Goal: Task Accomplishment & Management: Complete application form

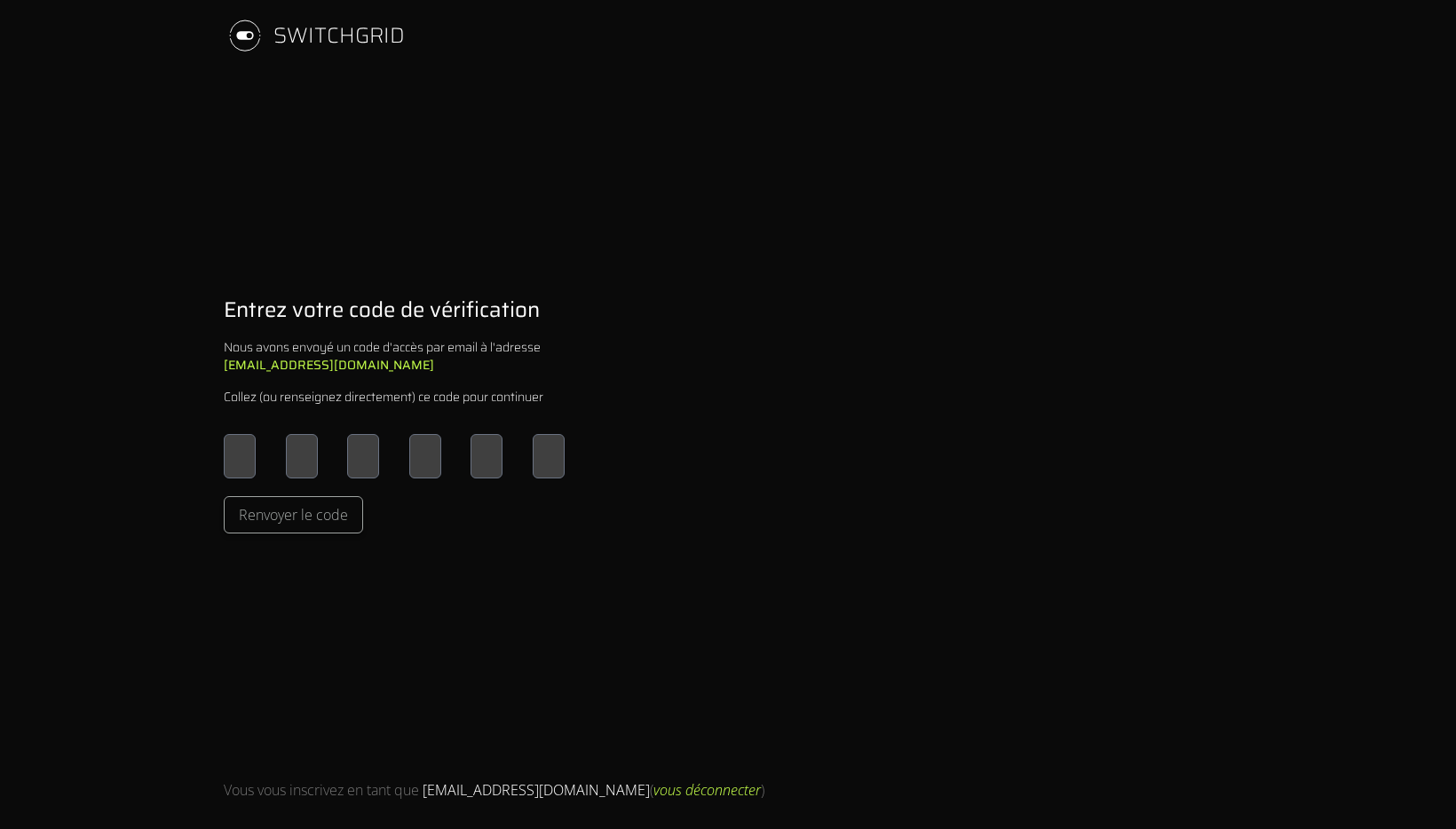
click at [243, 463] on input "Please enter OTP character 1" at bounding box center [239, 456] width 32 height 44
type input "*"
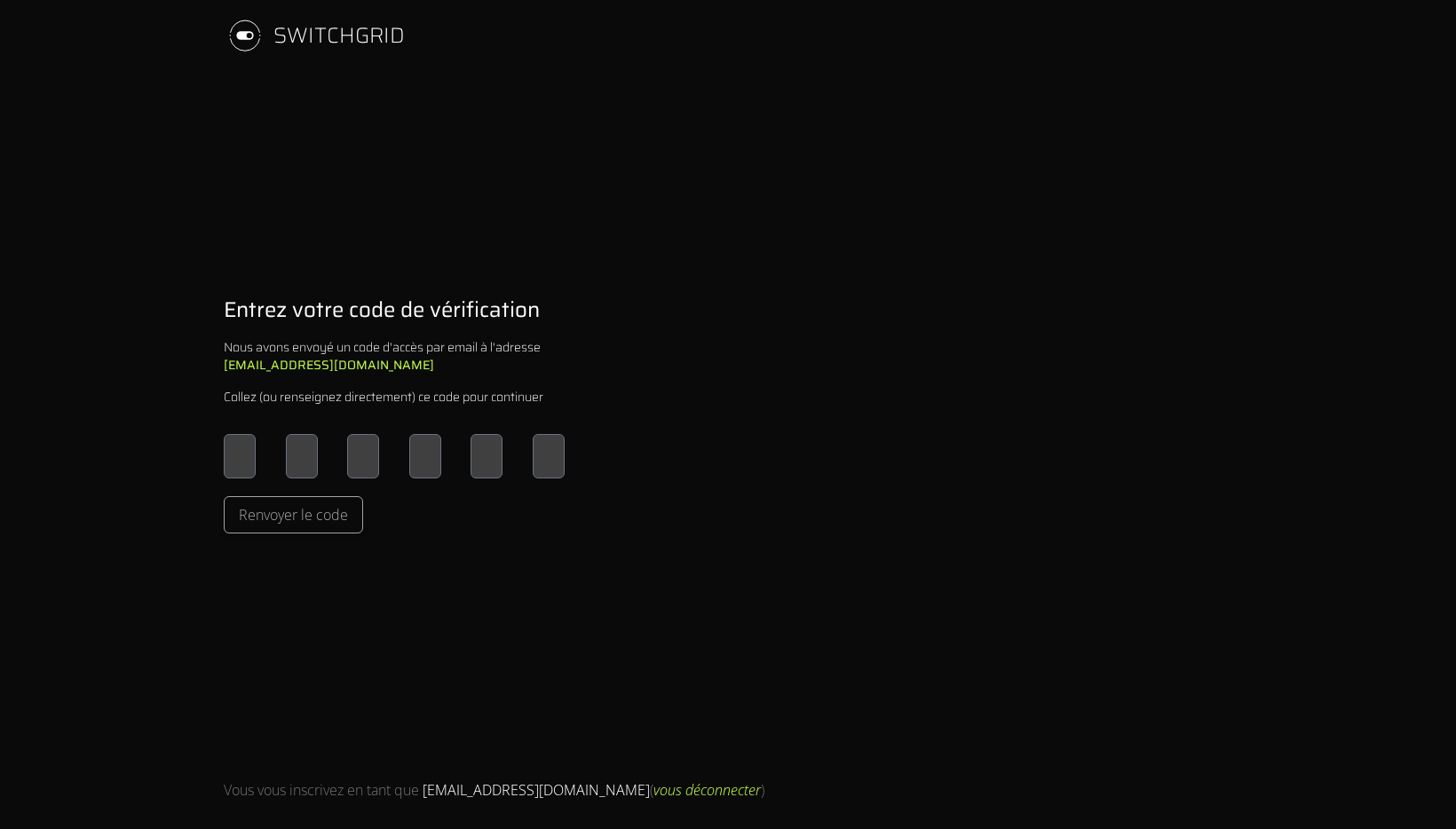
type input "*"
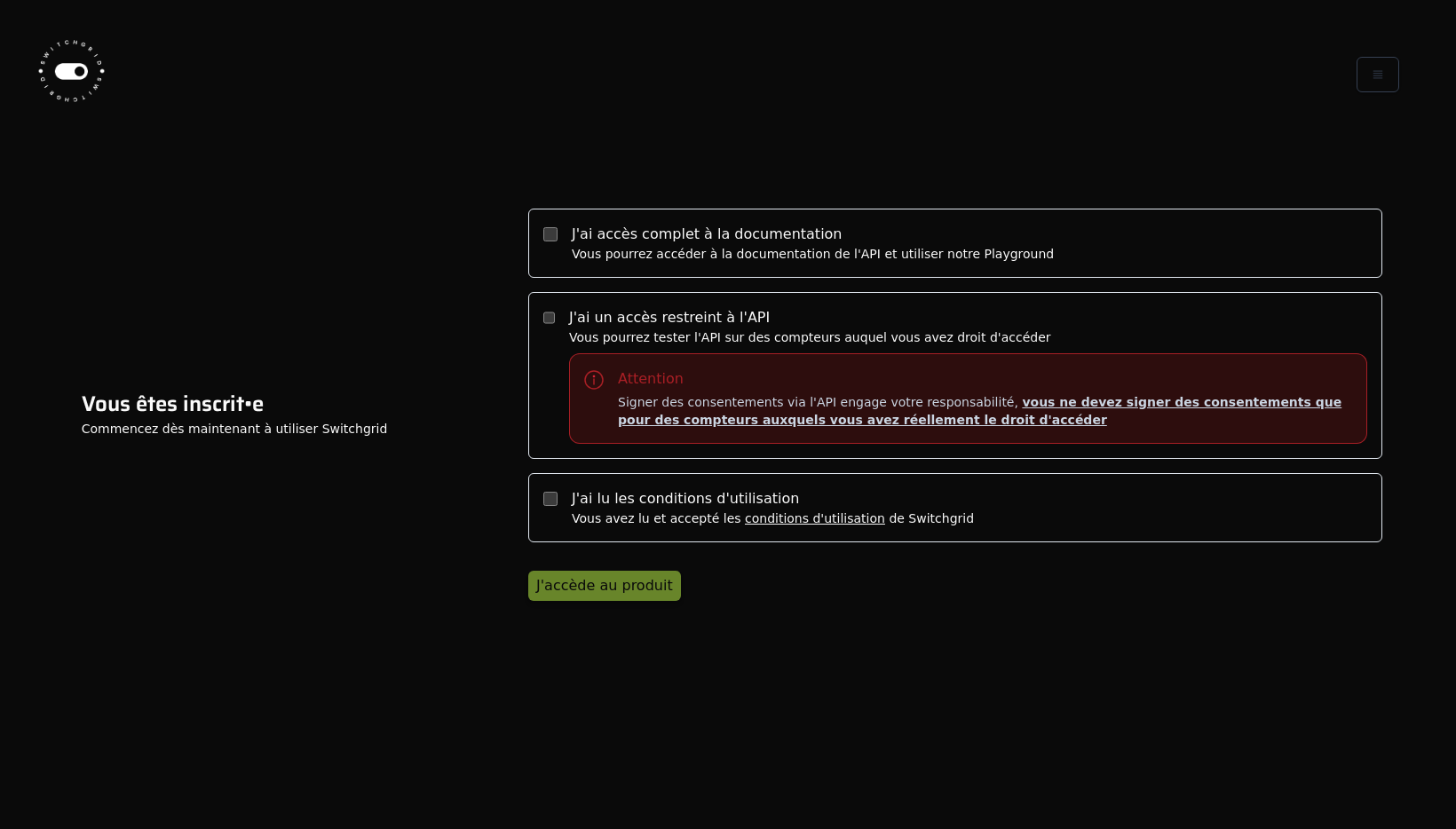
click at [387, 564] on div "Vous êtes inscrit•e Commencez dès maintenant à utiliser Switchgrid" at bounding box center [235, 414] width 469 height 659
